Goal: Information Seeking & Learning: Learn about a topic

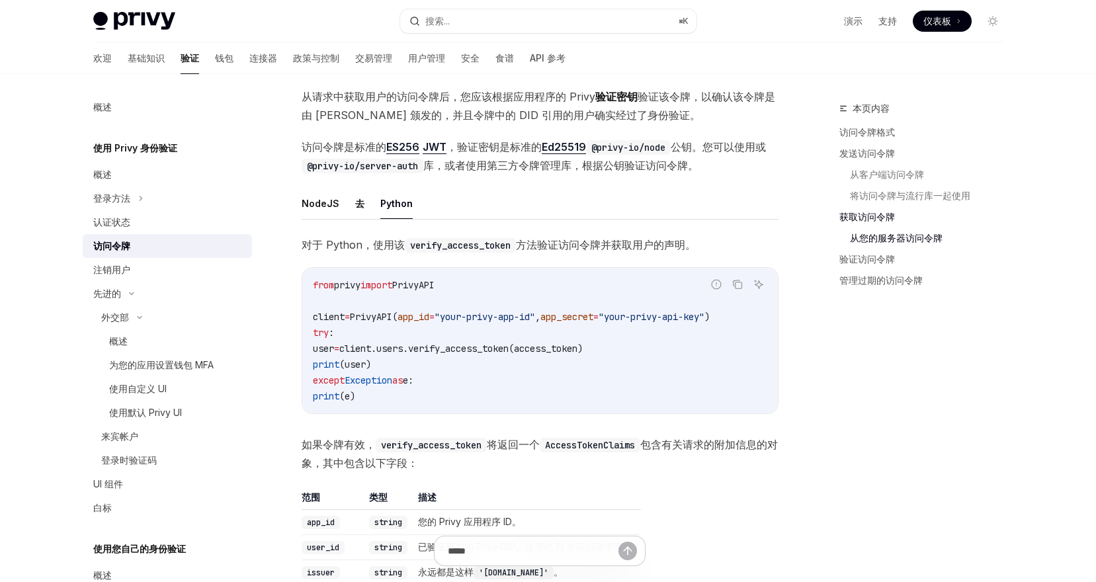
scroll to position [2202, 0]
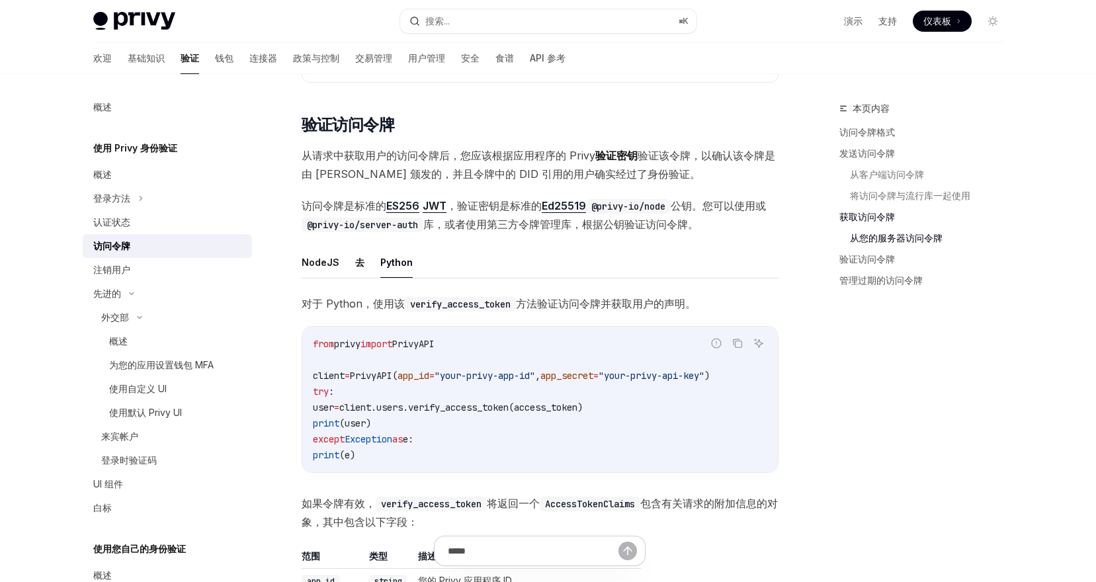
click at [613, 162] on font "验证密钥" at bounding box center [616, 155] width 42 height 13
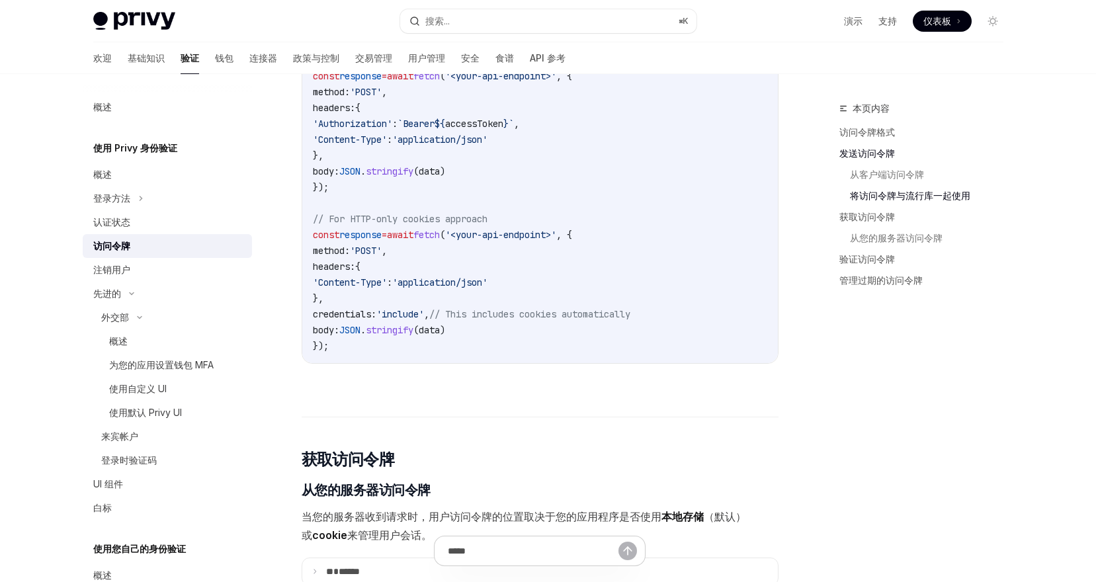
scroll to position [1984, 0]
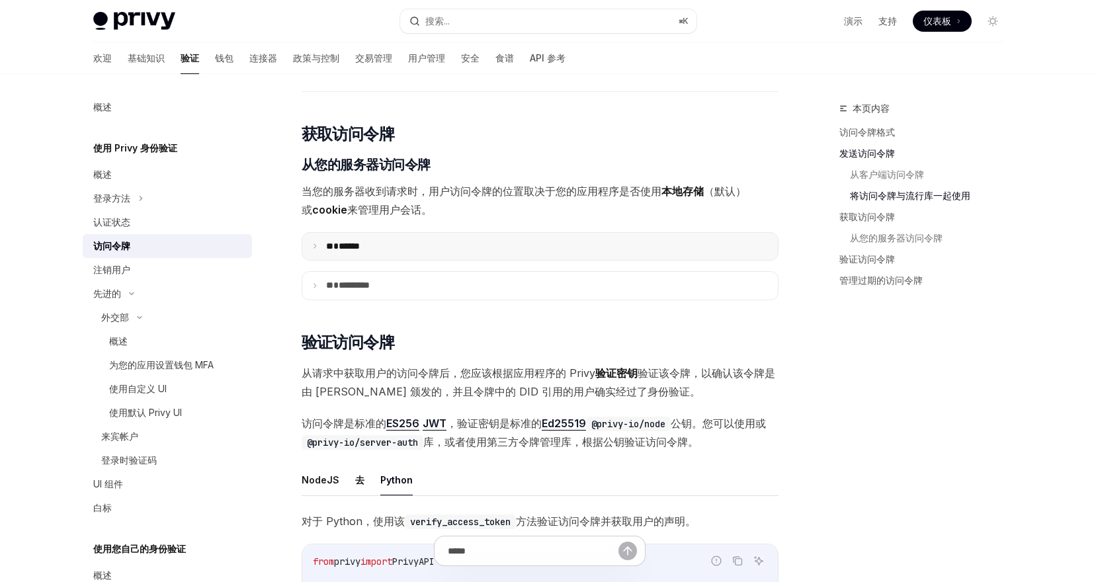
click at [431, 261] on summary "** ******" at bounding box center [540, 247] width 476 height 28
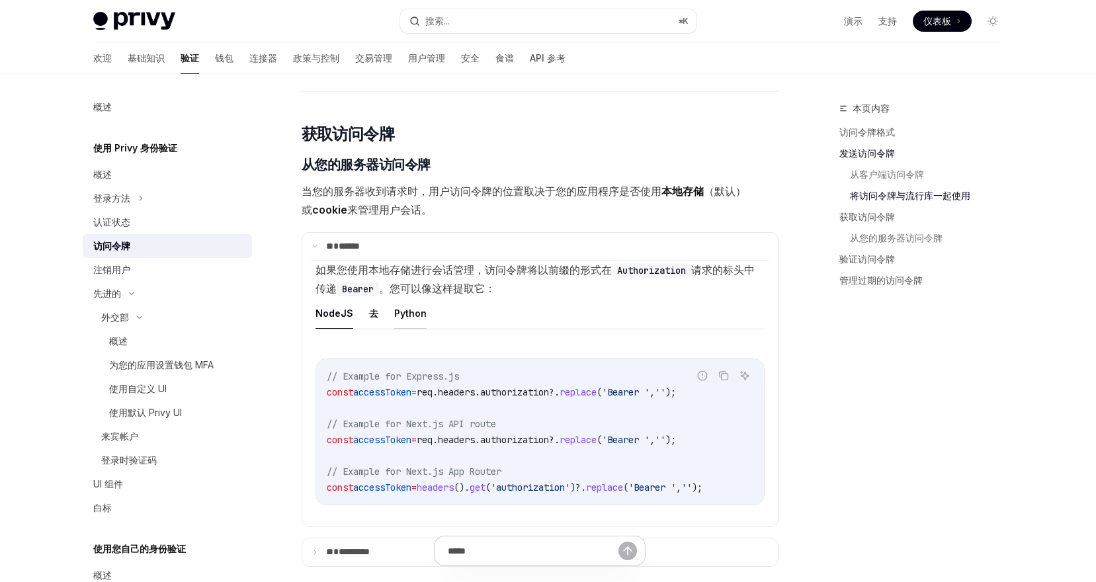
click at [417, 329] on button "Python" at bounding box center [410, 313] width 32 height 31
type textarea "*"
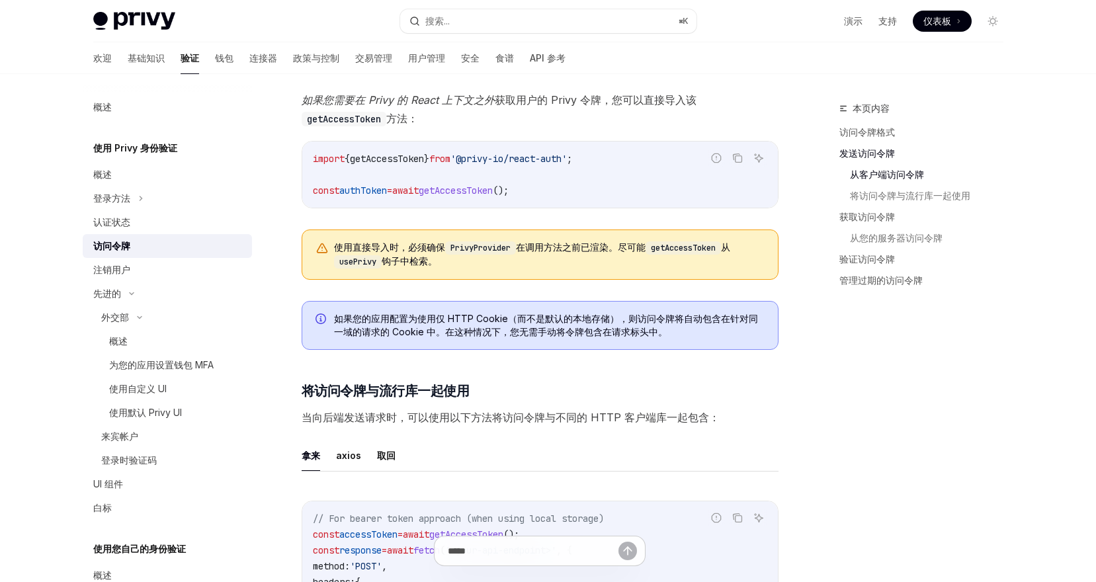
scroll to position [807, 0]
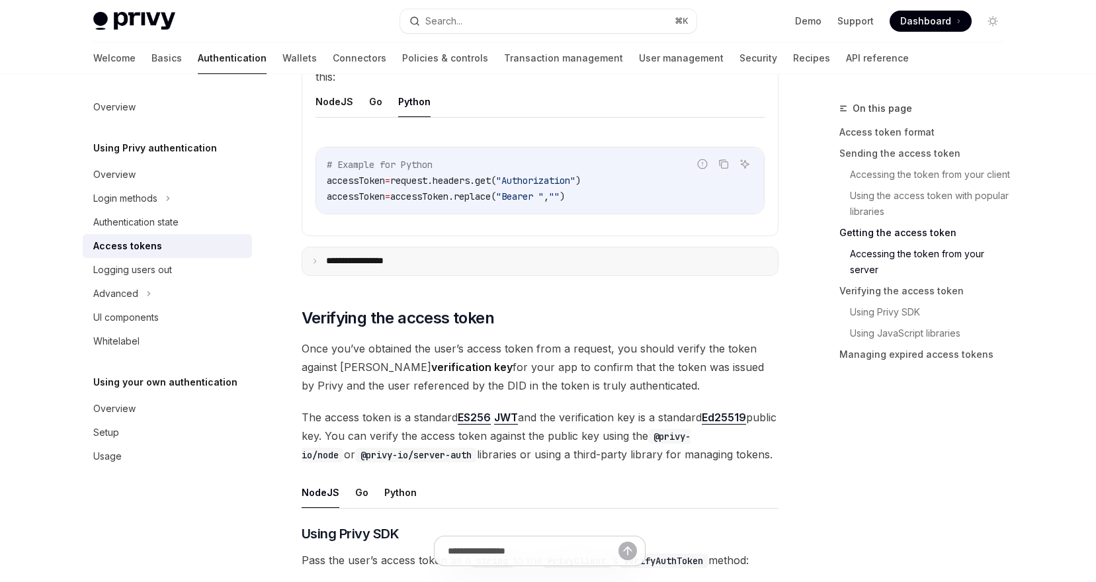
scroll to position [1878, 0]
drag, startPoint x: 297, startPoint y: 348, endPoint x: 751, endPoint y: 447, distance: 464.6
click at [751, 447] on div "**********" at bounding box center [416, 364] width 730 height 4285
copy div "Once you’ve obtained the user’s access token from a request, you should verify …"
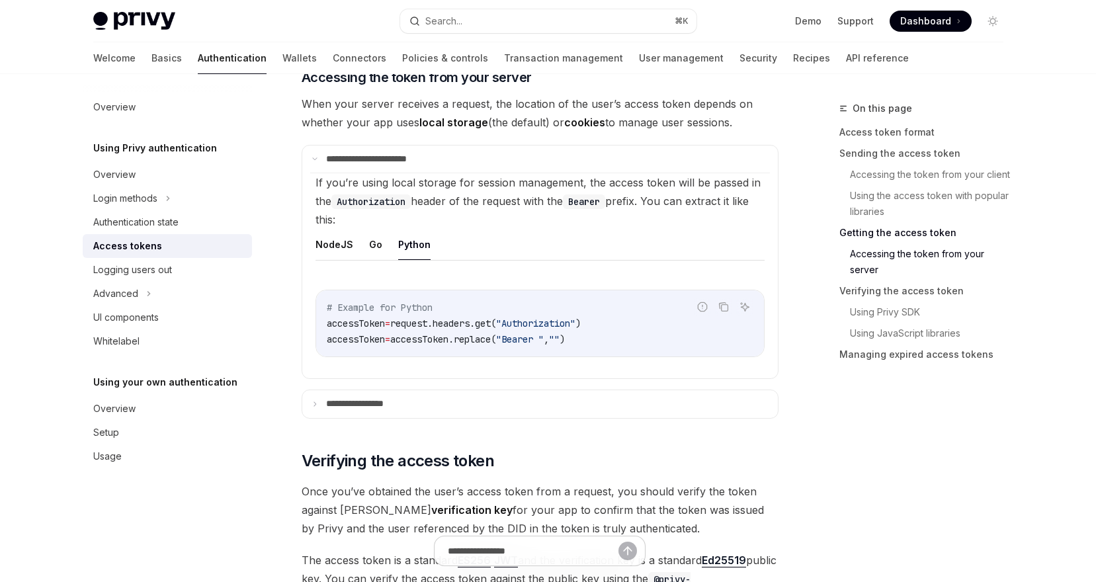
scroll to position [1702, 0]
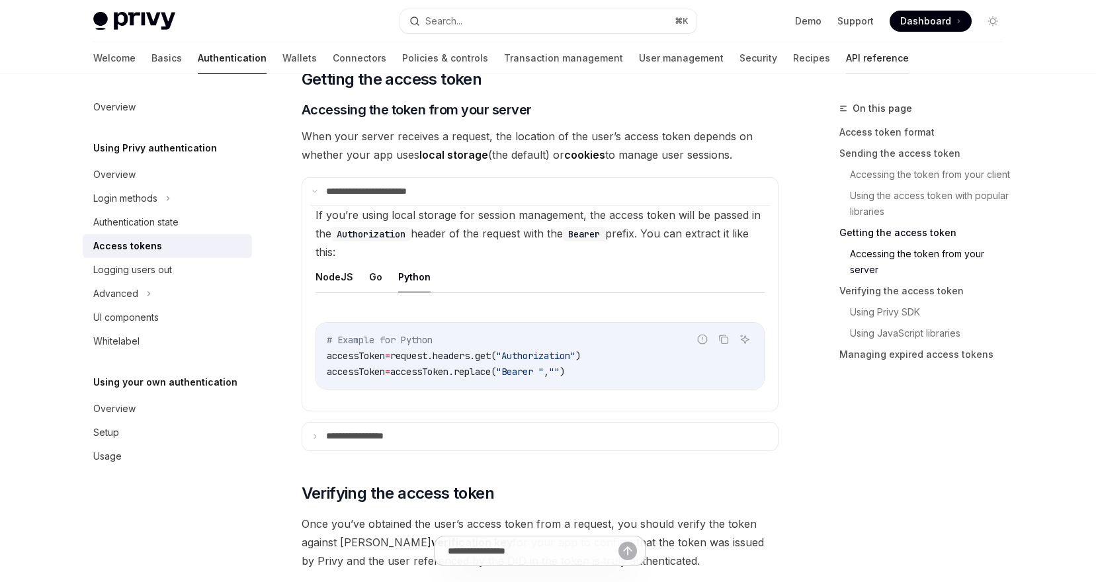
click at [846, 48] on link "API reference" at bounding box center [877, 58] width 63 height 32
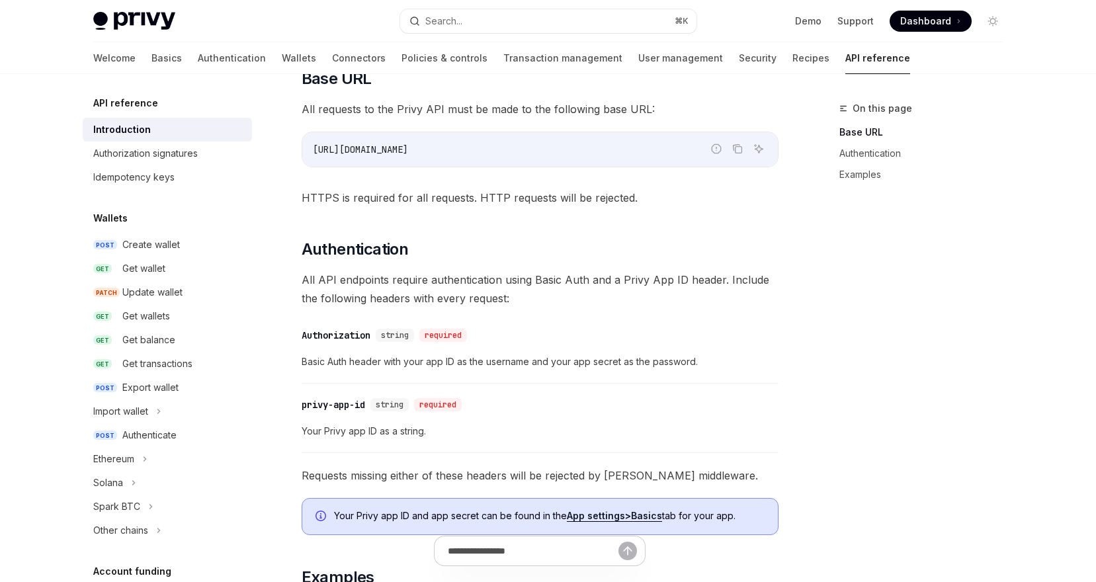
scroll to position [406, 0]
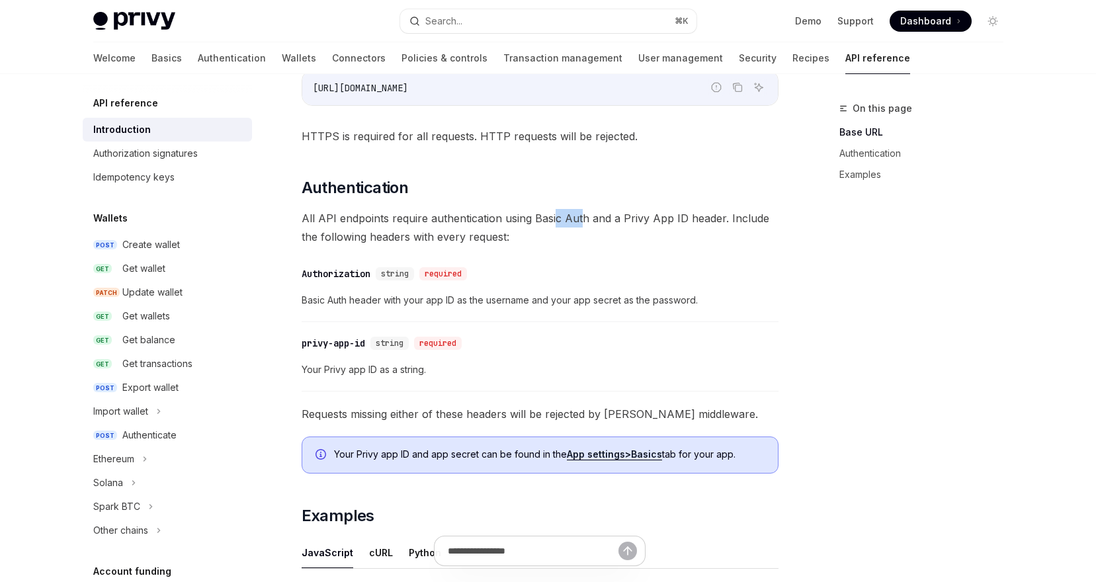
drag, startPoint x: 553, startPoint y: 219, endPoint x: 582, endPoint y: 219, distance: 28.4
click at [582, 219] on span "All API endpoints require authentication using Basic Auth and a Privy App ID he…" at bounding box center [540, 227] width 477 height 37
click at [618, 219] on span "All API endpoints require authentication using Basic Auth and a Privy App ID he…" at bounding box center [540, 227] width 477 height 37
drag, startPoint x: 660, startPoint y: 219, endPoint x: 690, endPoint y: 219, distance: 29.8
click at [689, 219] on span "All API endpoints require authentication using Basic Auth and a Privy App ID he…" at bounding box center [540, 227] width 477 height 37
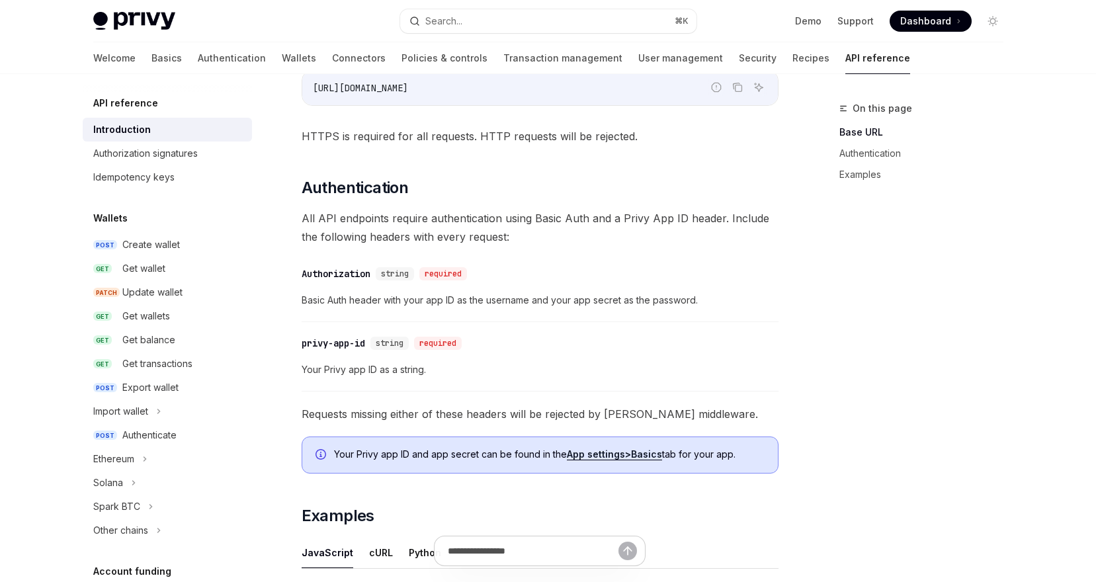
click at [715, 219] on span "All API endpoints require authentication using Basic Auth and a Privy App ID he…" at bounding box center [540, 227] width 477 height 37
drag, startPoint x: 400, startPoint y: 234, endPoint x: 492, endPoint y: 234, distance: 92.6
click at [492, 234] on span "All API endpoints require authentication using Basic Auth and a Privy App ID he…" at bounding box center [540, 227] width 477 height 37
click at [617, 245] on span "All API endpoints require authentication using Basic Auth and a Privy App ID he…" at bounding box center [540, 227] width 477 height 37
drag, startPoint x: 328, startPoint y: 304, endPoint x: 584, endPoint y: 300, distance: 256.7
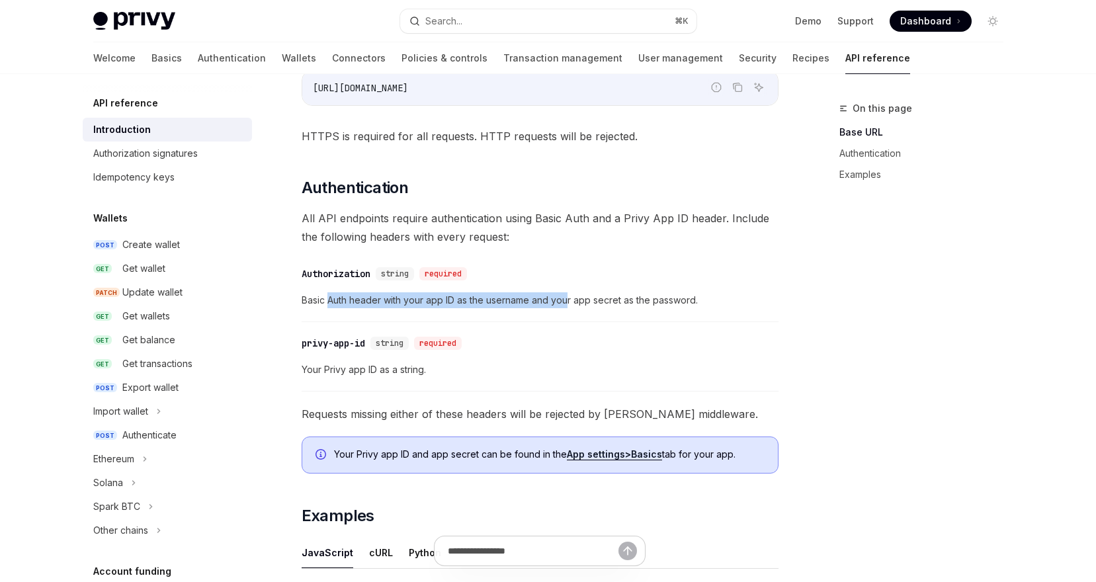
click at [569, 301] on span "Basic Auth header with your app ID as the username and your app secret as the p…" at bounding box center [540, 300] width 477 height 16
click at [609, 308] on span "Basic Auth header with your app ID as the username and your app secret as the p…" at bounding box center [540, 300] width 477 height 16
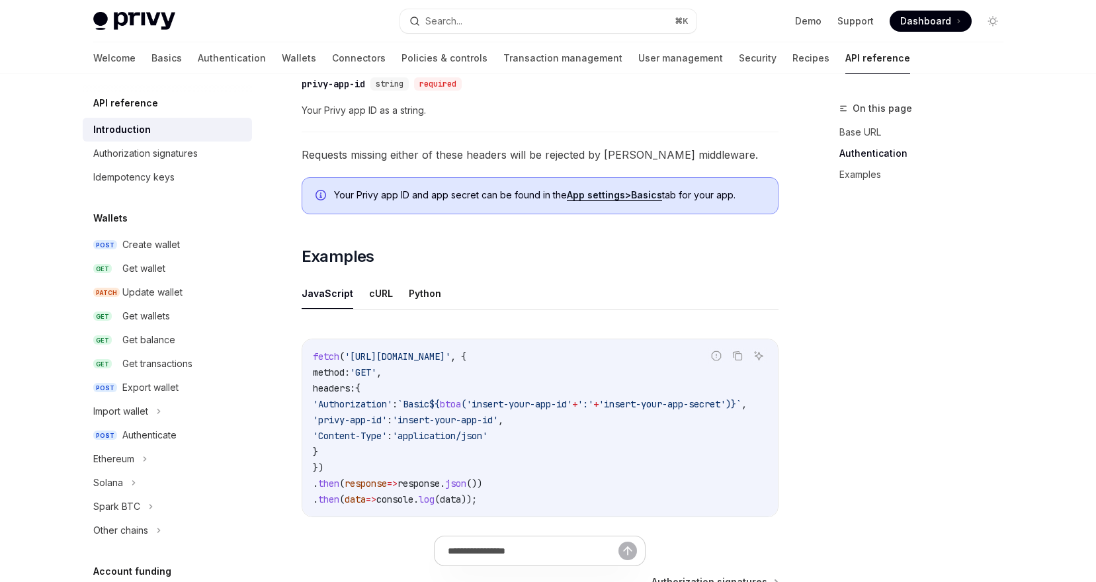
scroll to position [667, 0]
click at [421, 294] on button "Python" at bounding box center [425, 292] width 32 height 31
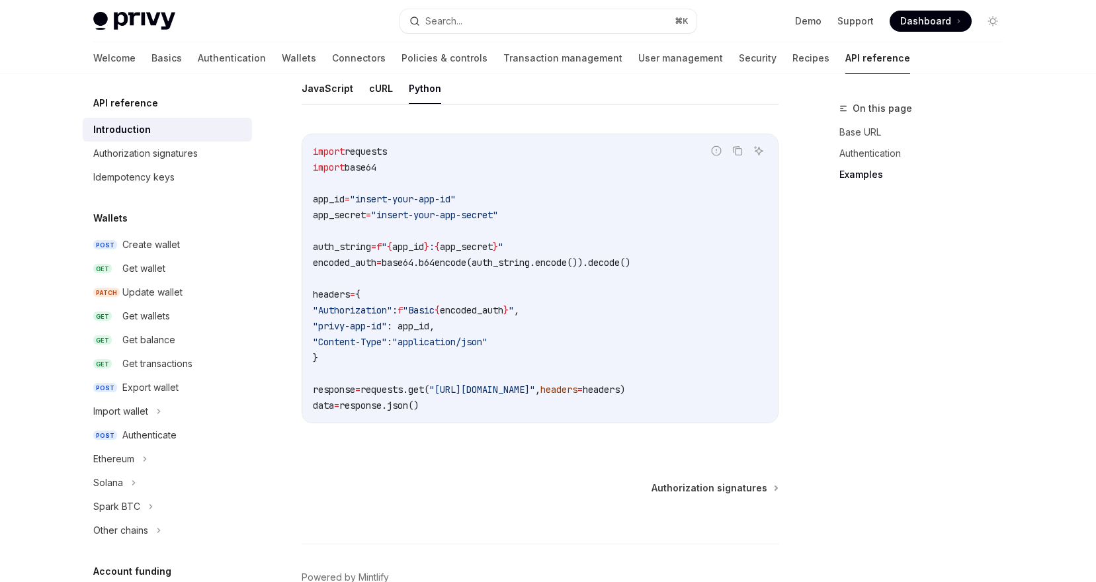
scroll to position [875, 0]
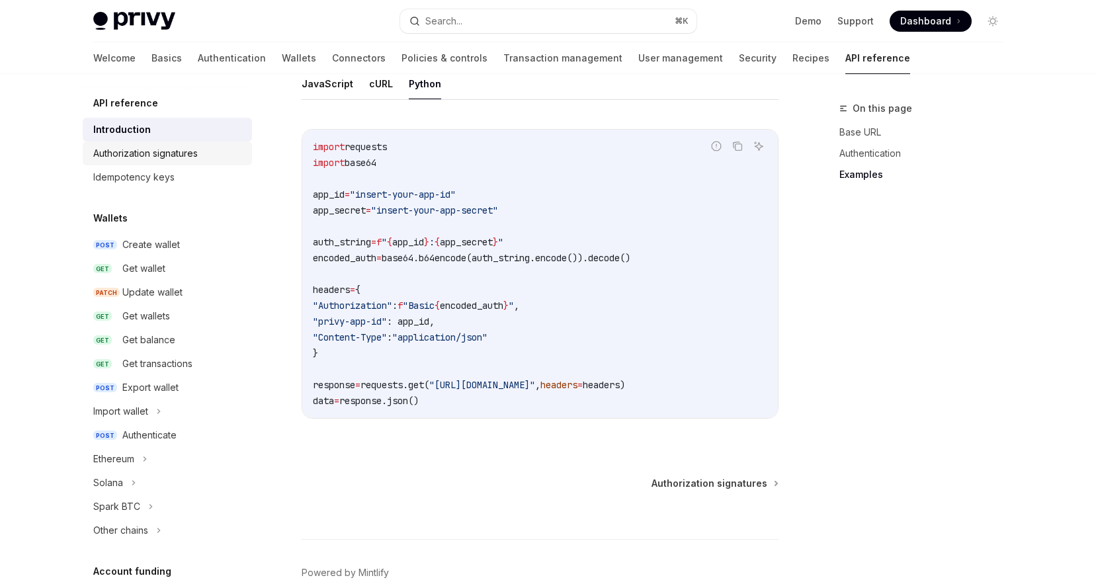
click at [181, 148] on div "Authorization signatures" at bounding box center [145, 154] width 105 height 16
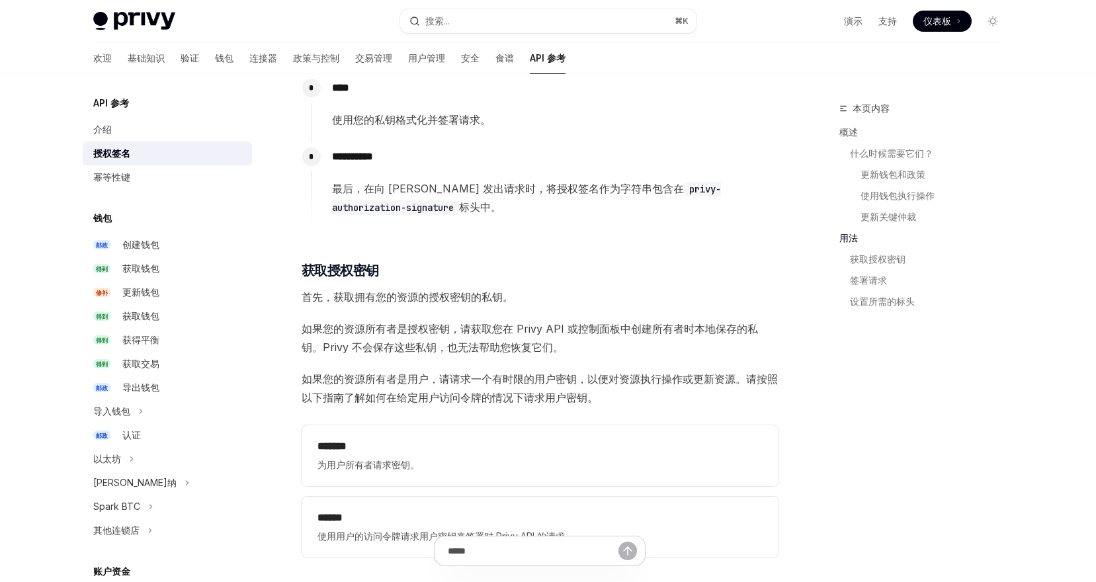
scroll to position [1384, 0]
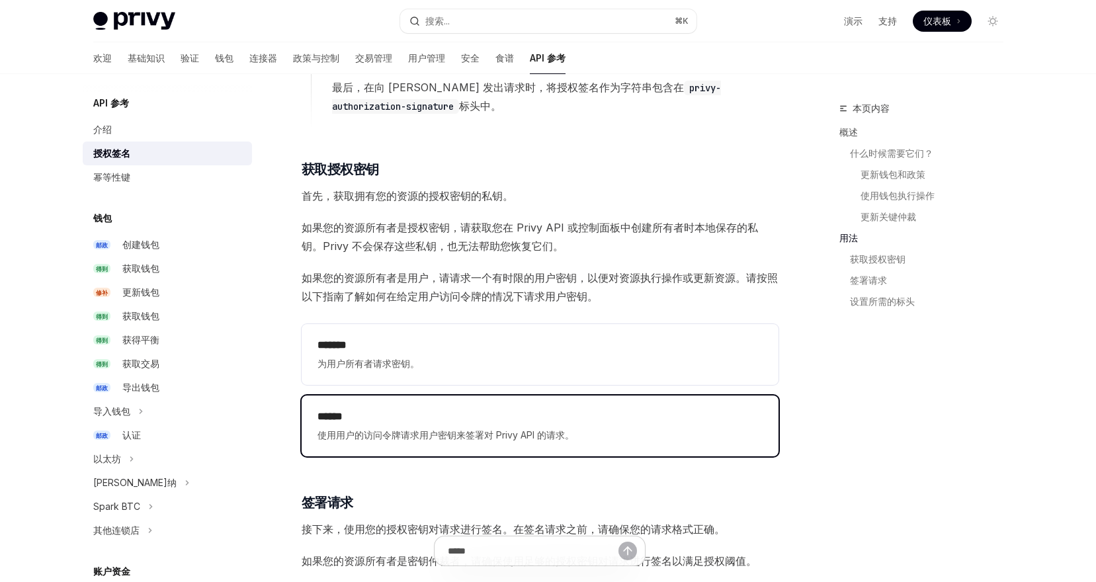
click at [596, 437] on span "使用用户的访问令牌请求用户密钥来签署对 Privy API 的请求。" at bounding box center [540, 435] width 445 height 16
type textarea "*"
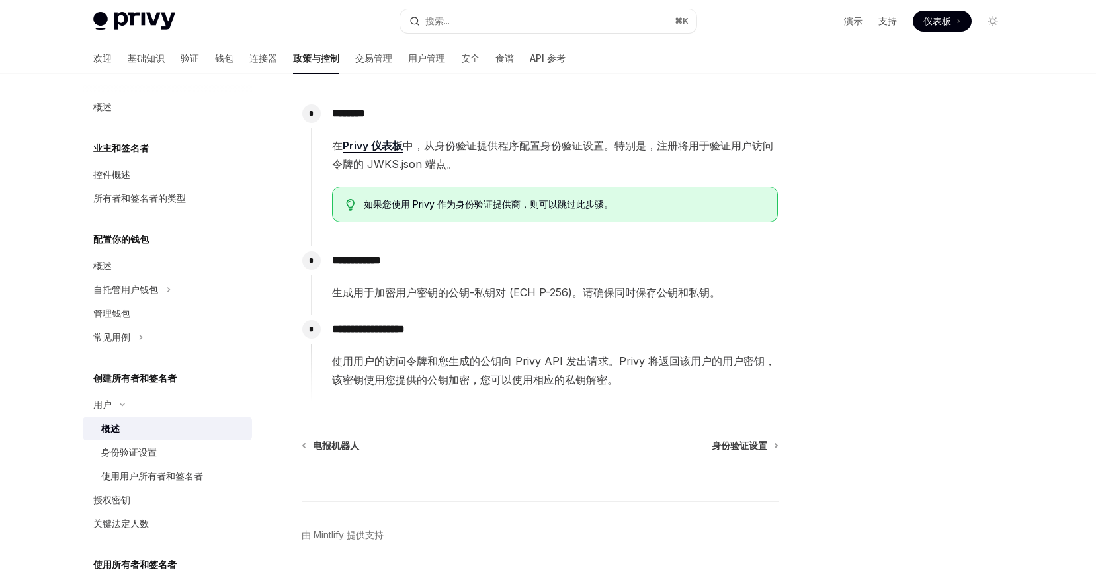
scroll to position [415, 0]
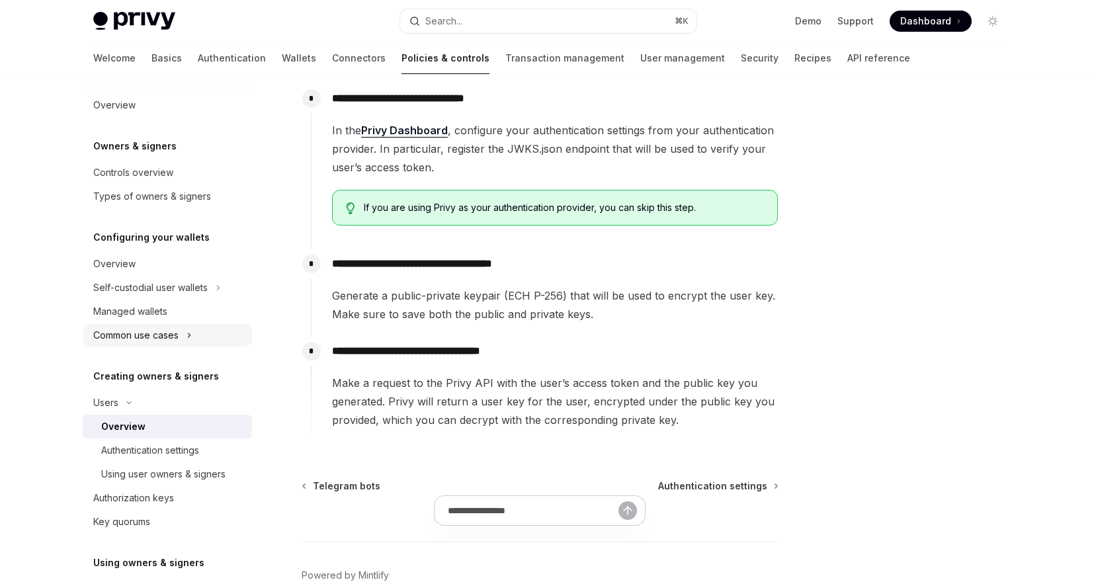
scroll to position [3, 0]
click at [202, 449] on div "Authentication settings" at bounding box center [172, 450] width 143 height 16
type textarea "*"
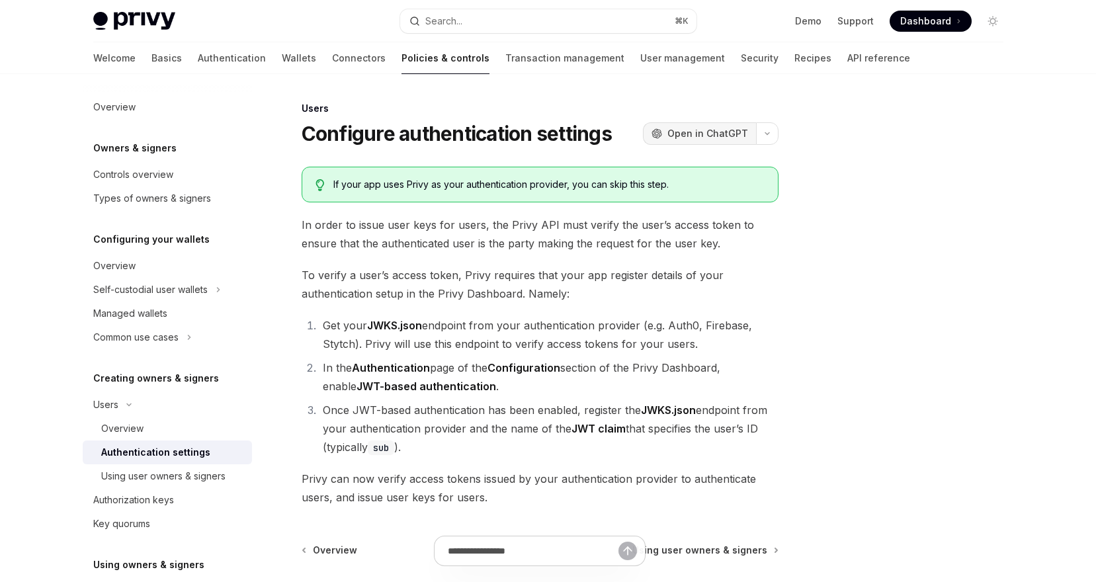
click at [711, 133] on span "Open in ChatGPT" at bounding box center [708, 133] width 81 height 13
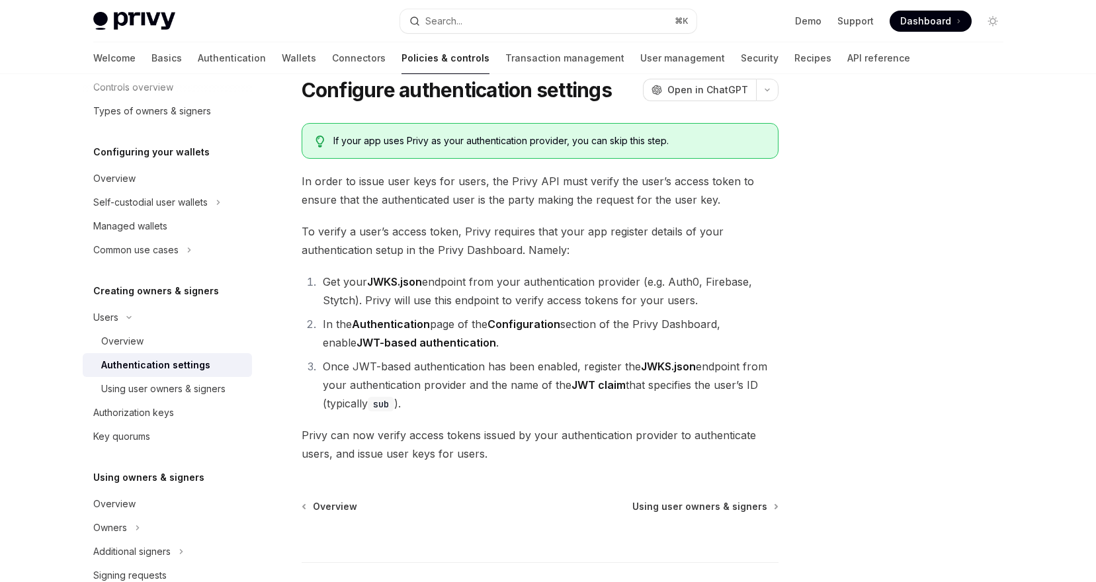
scroll to position [137, 0]
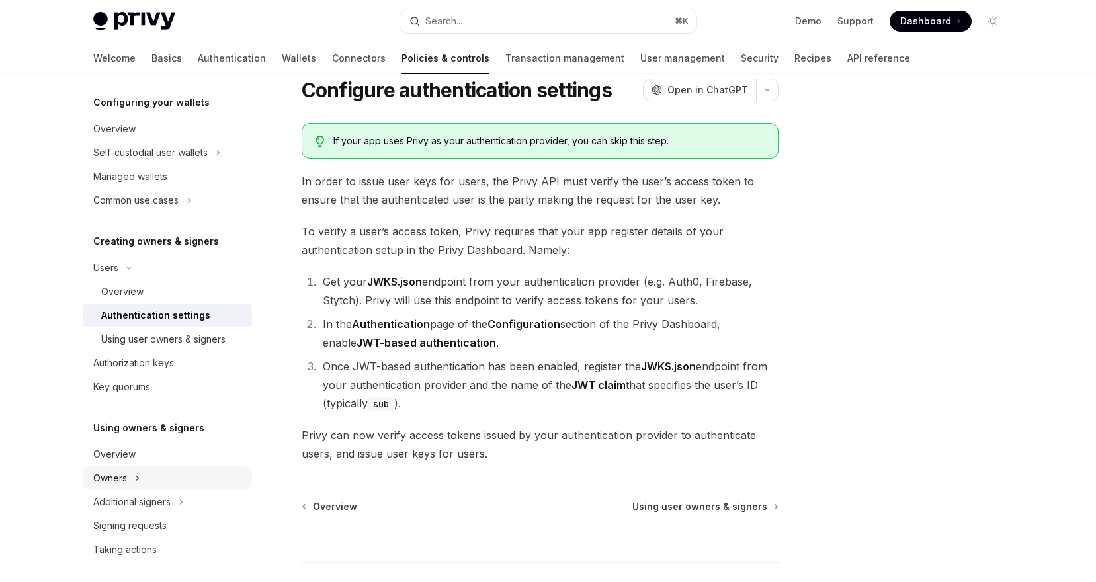
click at [142, 481] on button "Owners" at bounding box center [167, 478] width 169 height 24
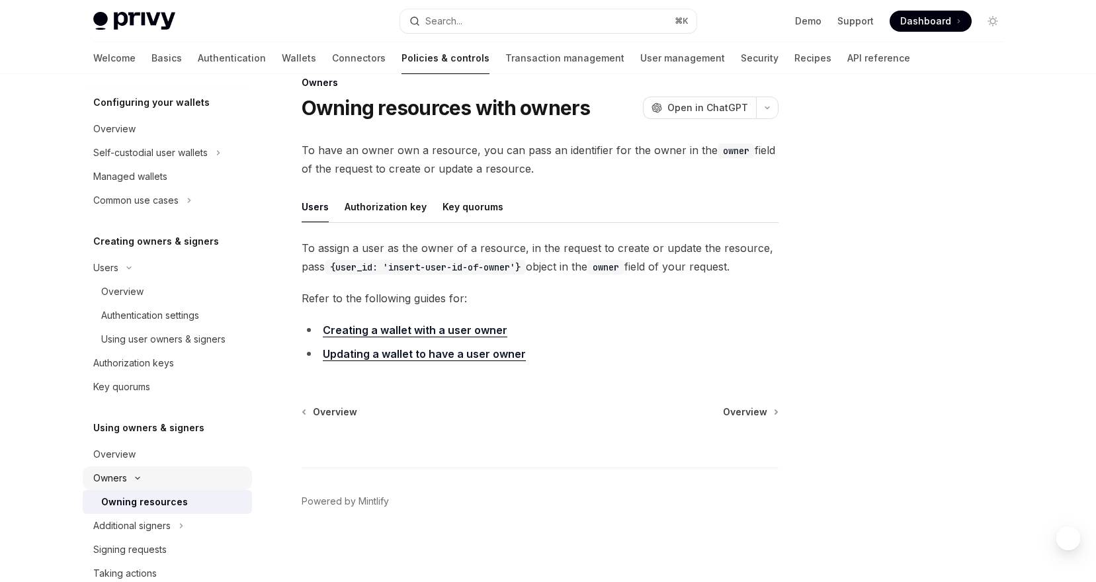
scroll to position [26, 0]
click at [192, 367] on div "Authorization keys" at bounding box center [168, 363] width 151 height 16
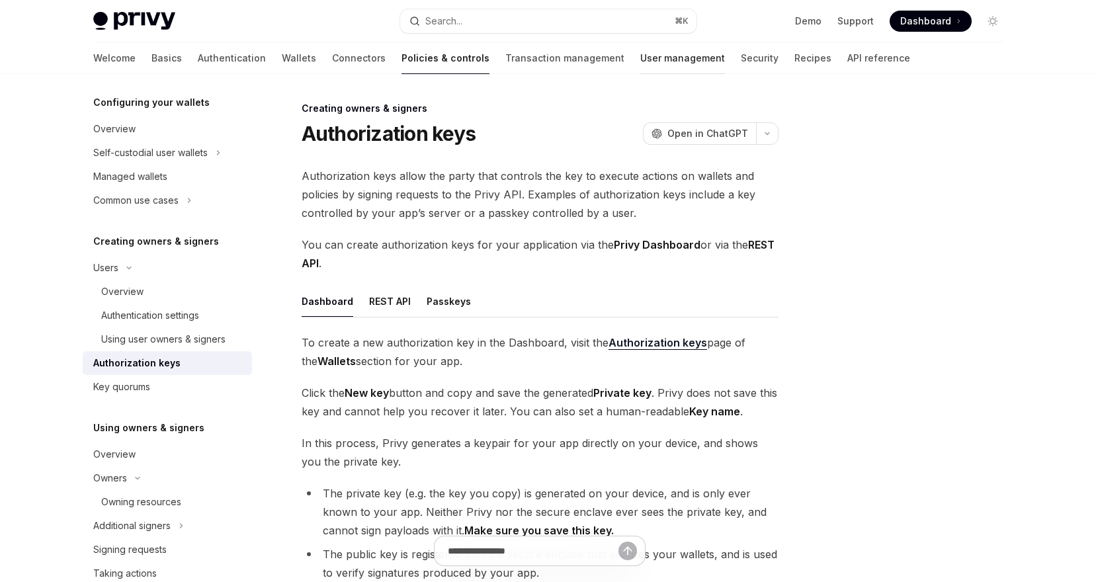
click at [640, 66] on link "User management" at bounding box center [682, 58] width 85 height 32
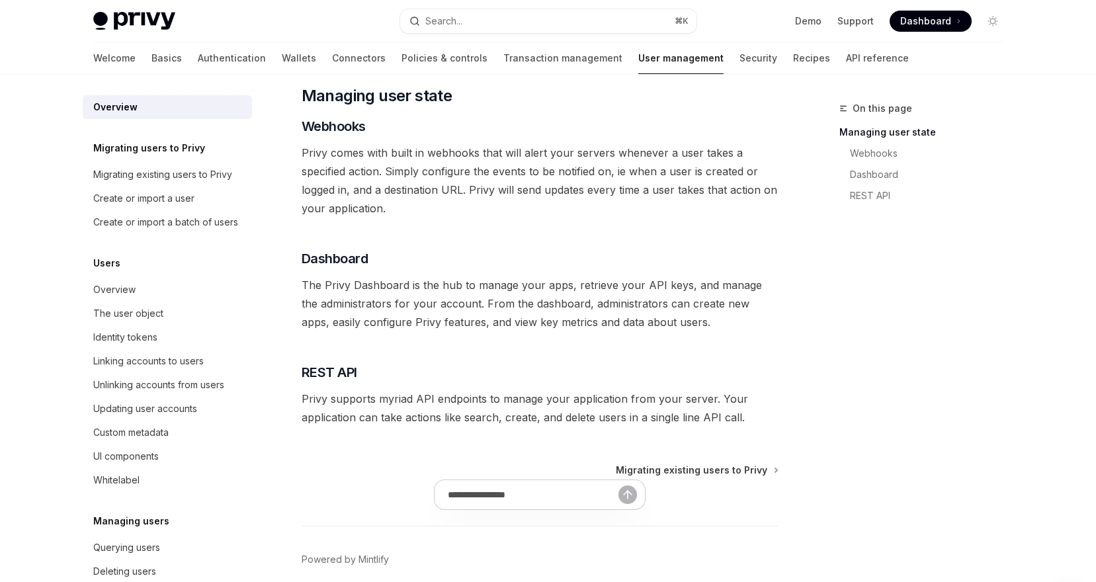
scroll to position [257, 0]
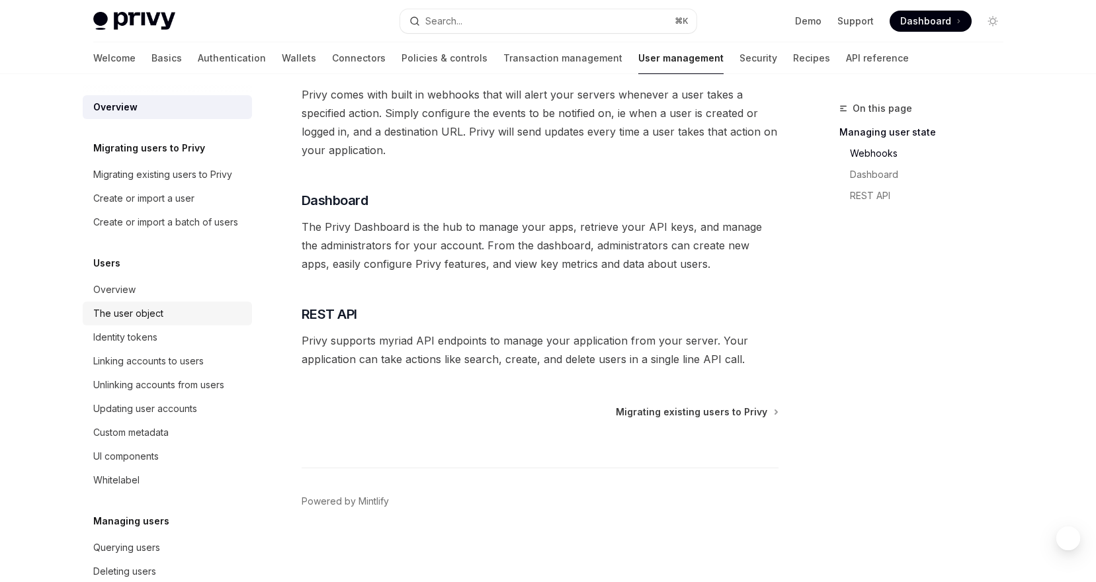
click at [167, 322] on div "The user object" at bounding box center [168, 314] width 151 height 16
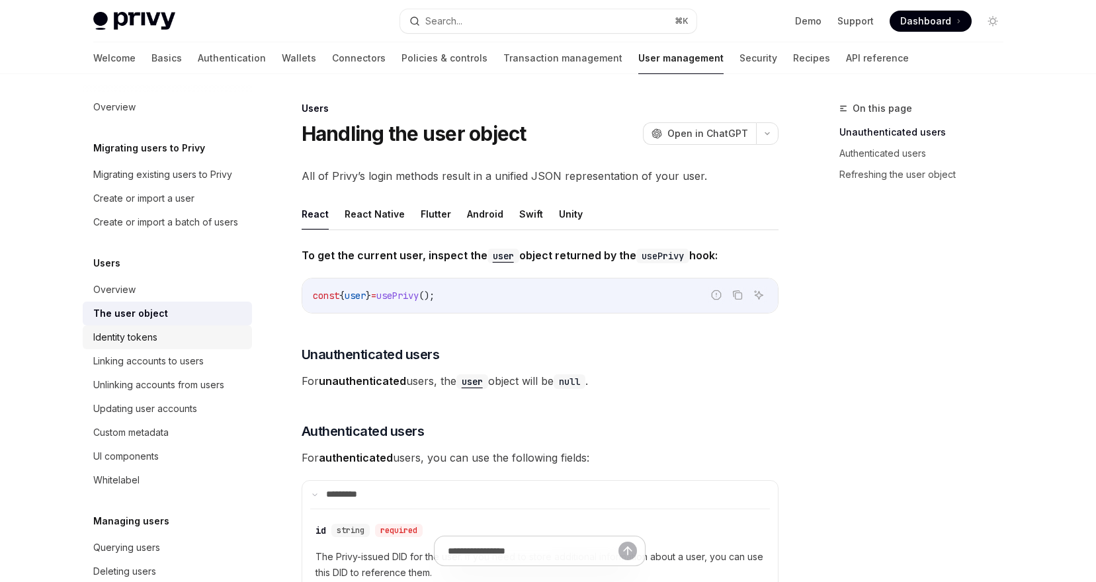
click at [158, 345] on div "Identity tokens" at bounding box center [168, 337] width 151 height 16
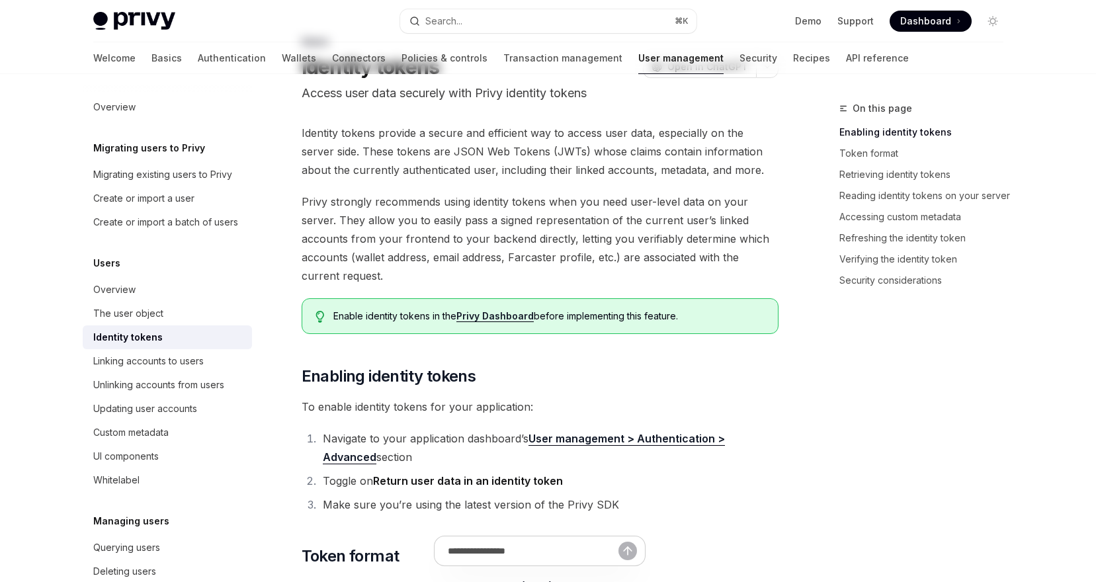
scroll to position [146, 0]
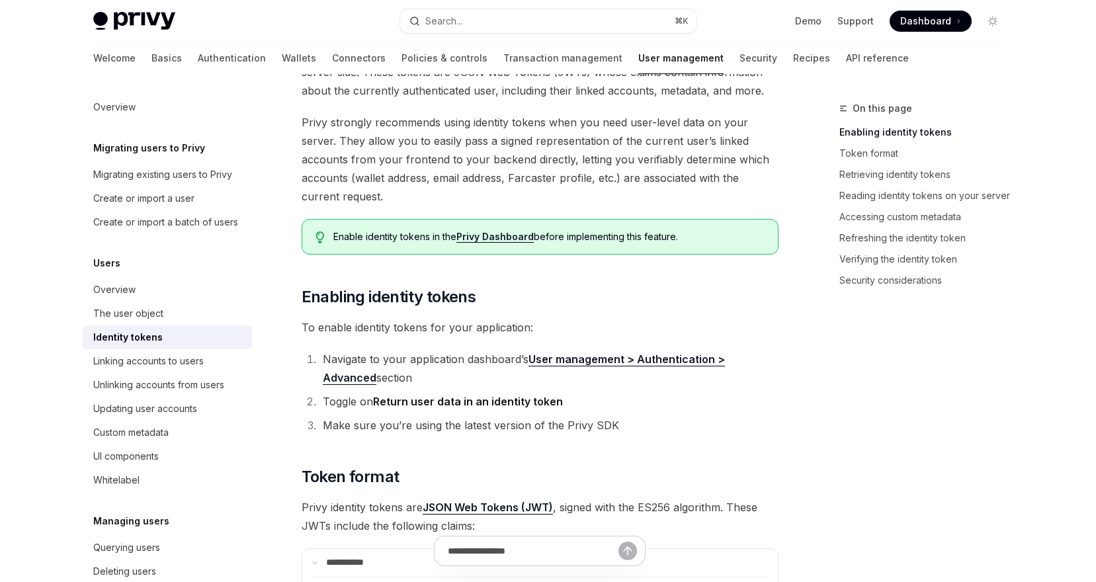
click at [308, 506] on span "Privy identity tokens are JSON Web Tokens (JWT) , signed with the ES256 algorit…" at bounding box center [540, 516] width 477 height 37
copy span "Privy"
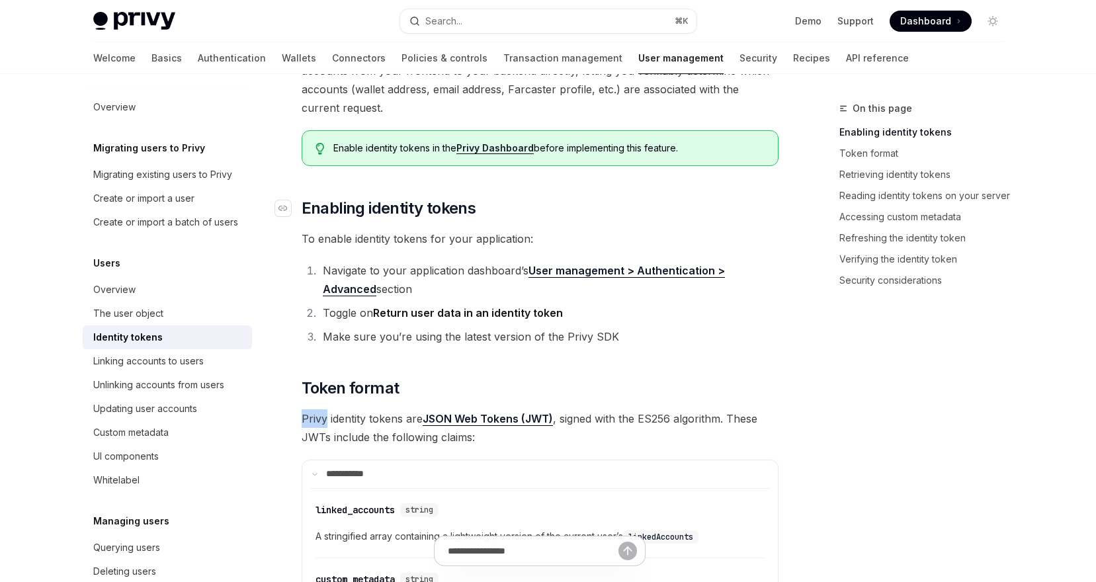
scroll to position [306, 0]
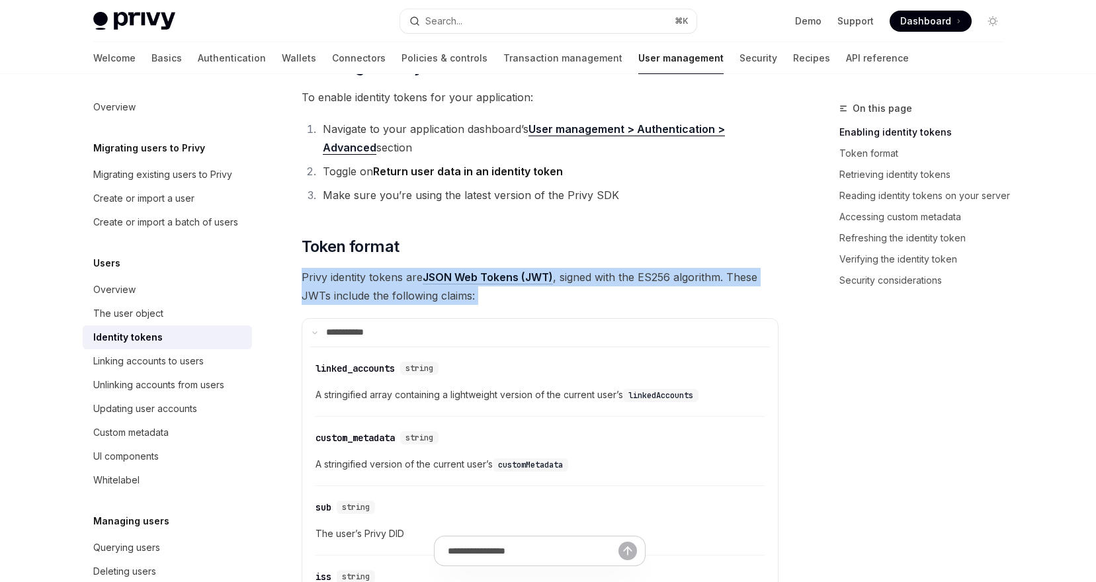
scroll to position [306, 0]
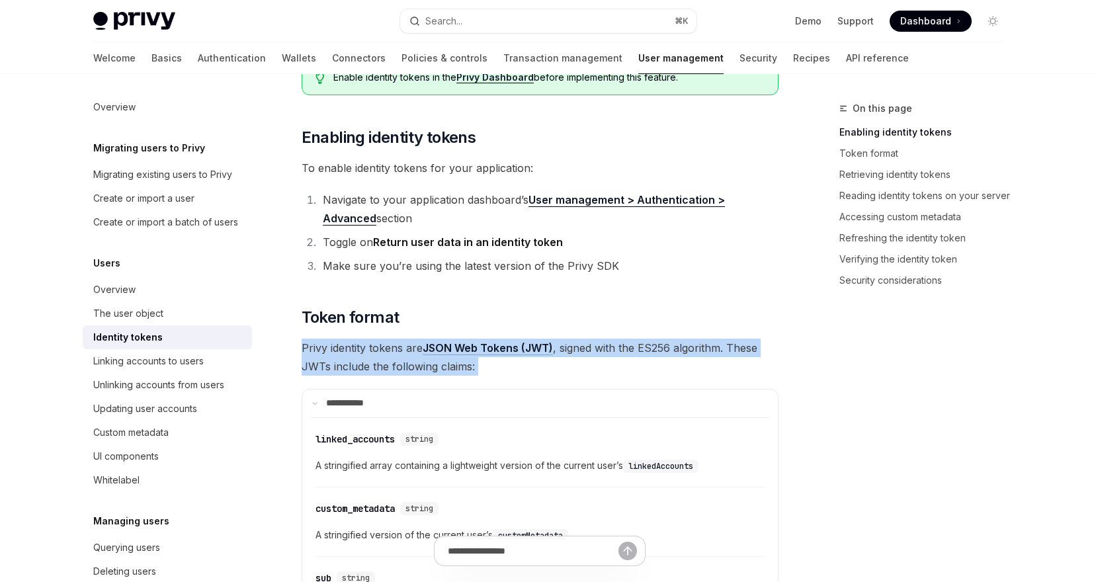
drag, startPoint x: 303, startPoint y: 346, endPoint x: 578, endPoint y: 377, distance: 276.3
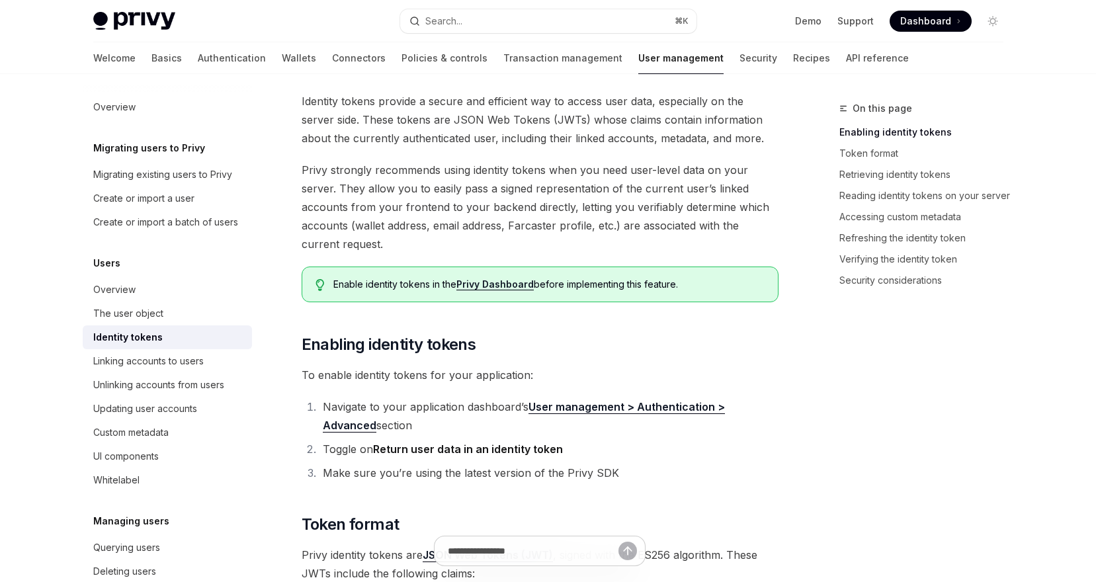
scroll to position [0, 0]
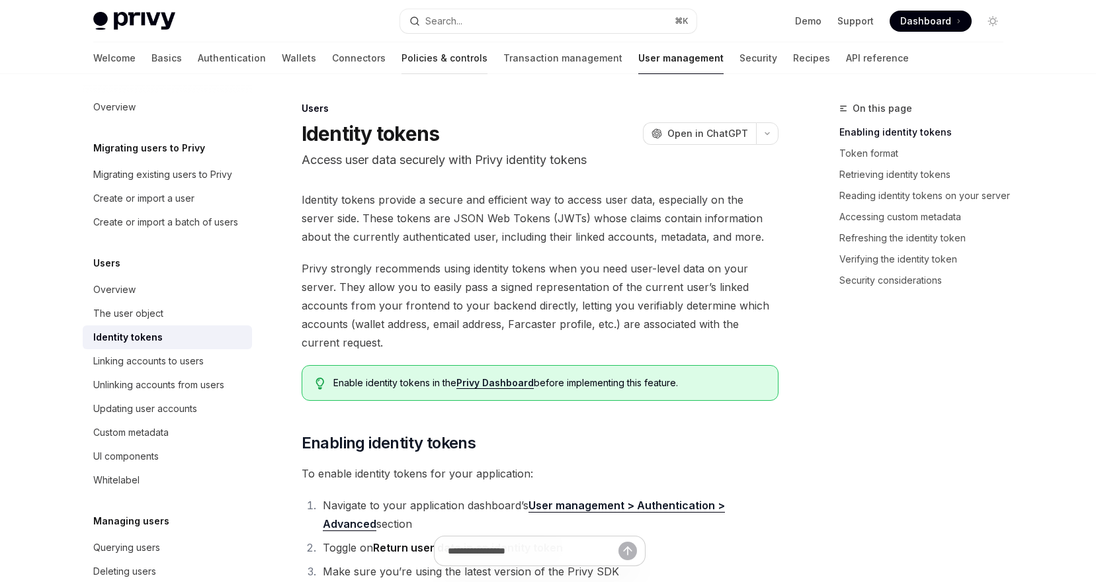
click at [402, 61] on link "Policies & controls" at bounding box center [445, 58] width 86 height 32
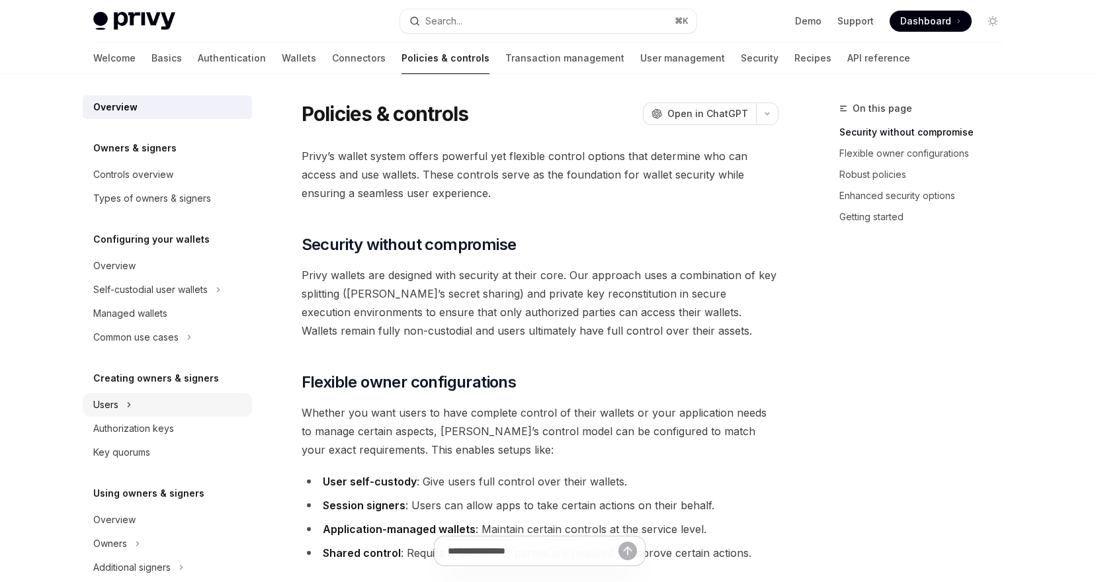
click at [105, 413] on button "Users" at bounding box center [167, 405] width 169 height 24
type textarea "*"
